Goal: Find specific page/section

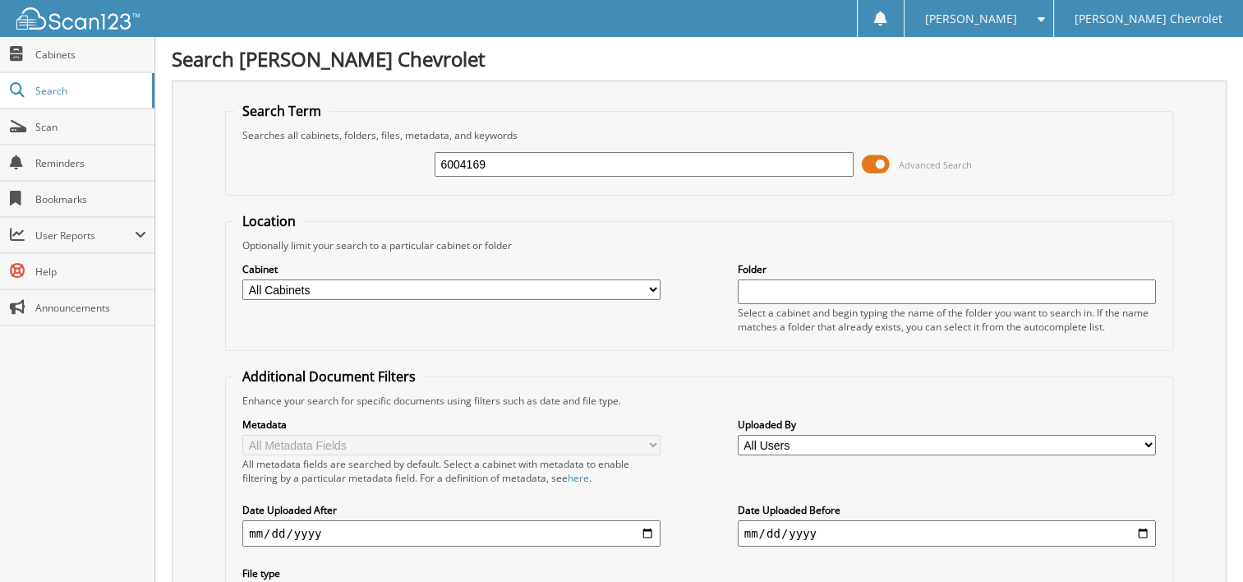
type input "6004169"
click at [487, 161] on input "6004169" at bounding box center [644, 164] width 418 height 25
type input "6004198"
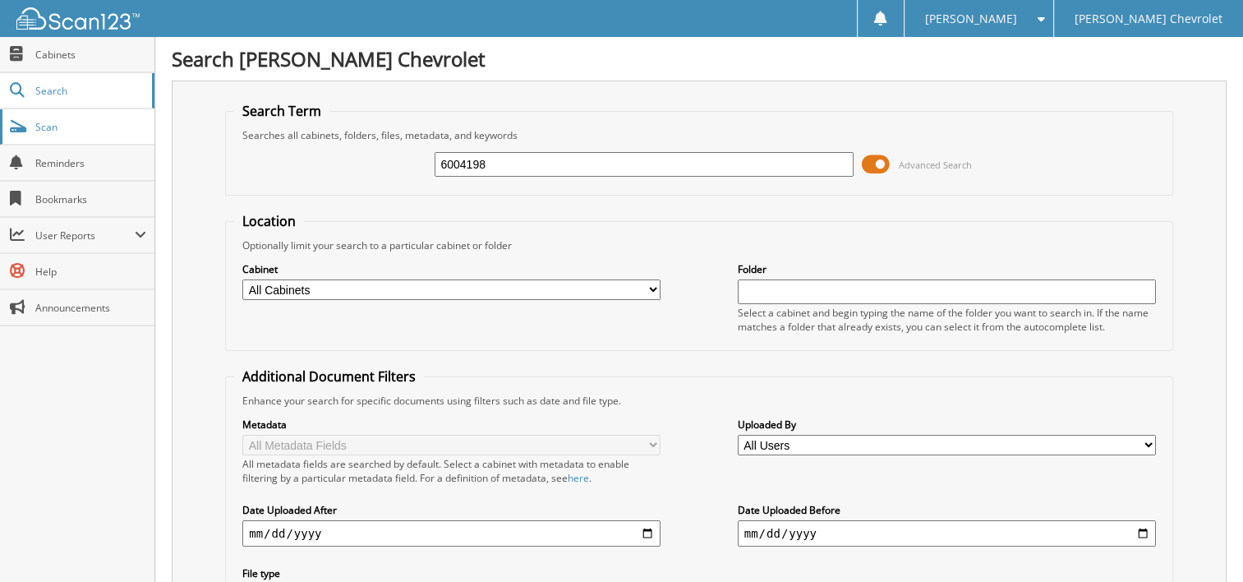
click at [41, 128] on span "Scan" at bounding box center [90, 127] width 111 height 14
